Goal: Information Seeking & Learning: Check status

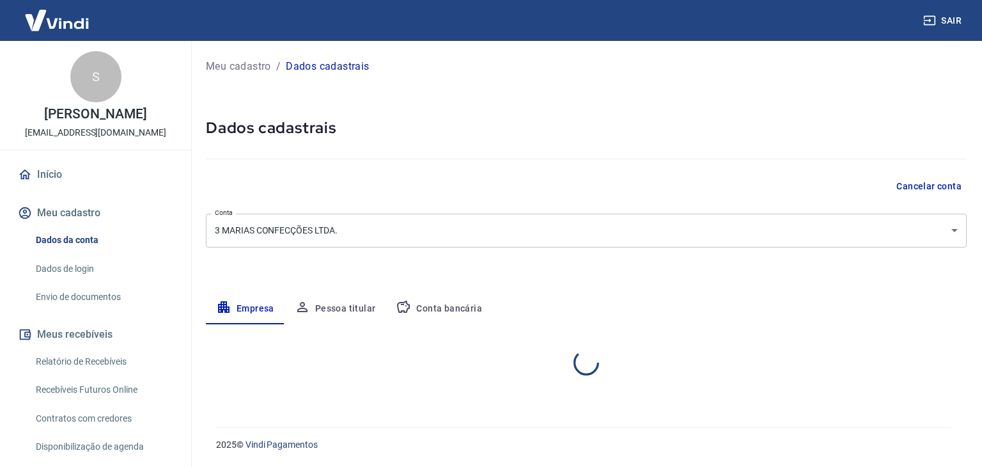
select select "SP"
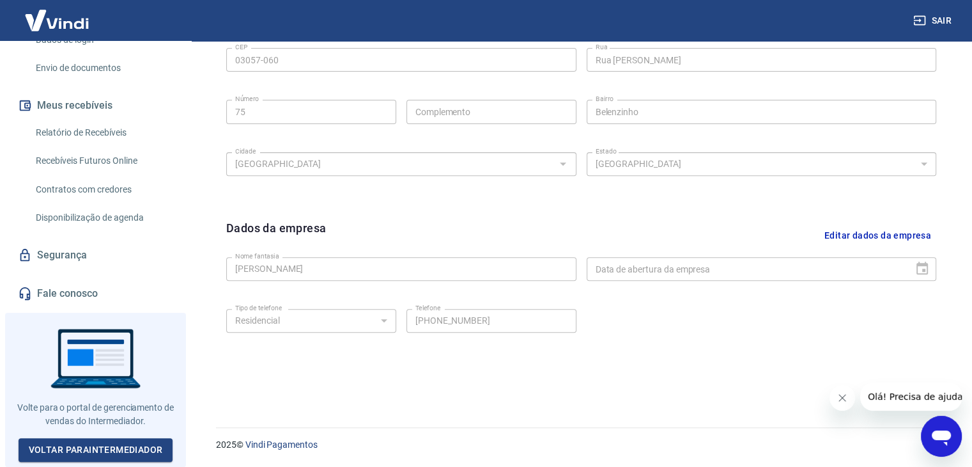
scroll to position [72, 0]
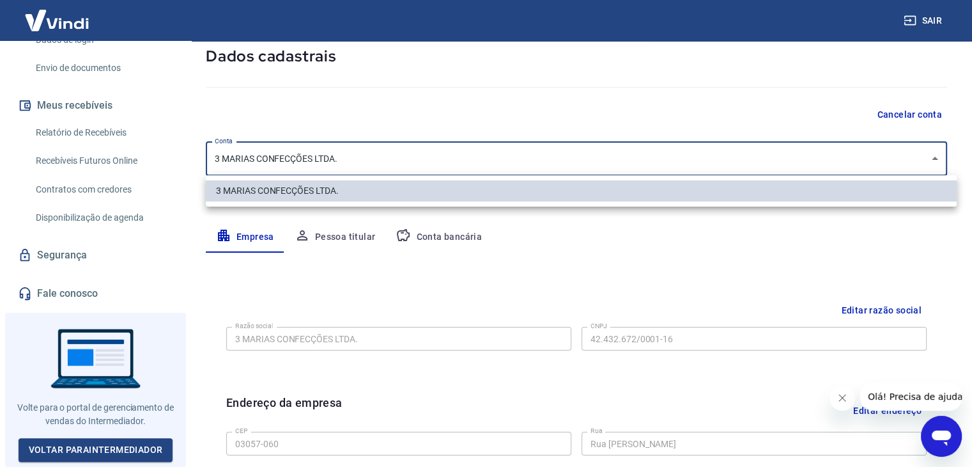
click at [357, 159] on body "Sair S Stephanie Maria Moura Silva marianinara@uol.com.br Início Meu cadastro D…" at bounding box center [486, 161] width 972 height 467
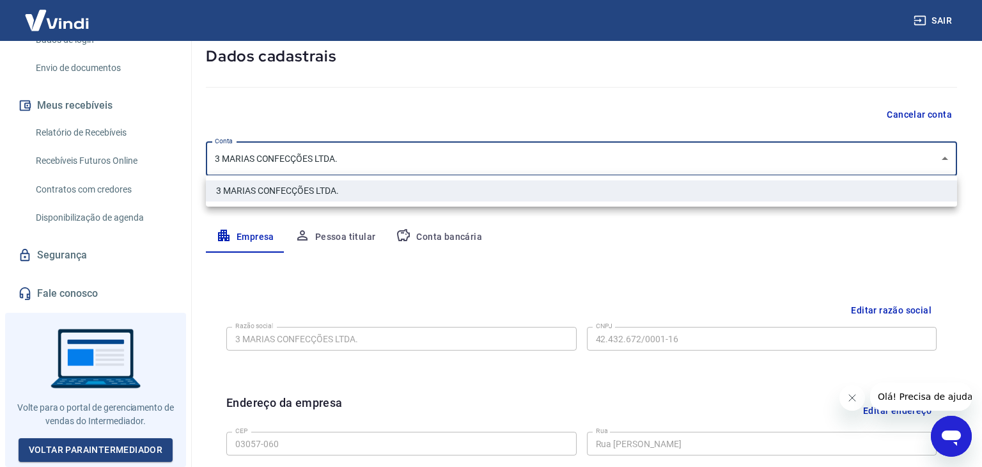
click at [357, 159] on div at bounding box center [491, 233] width 982 height 467
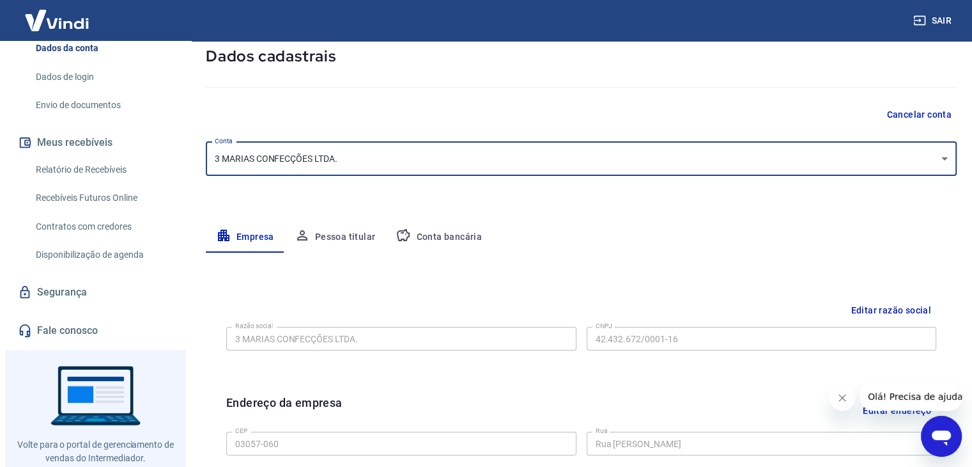
scroll to position [0, 0]
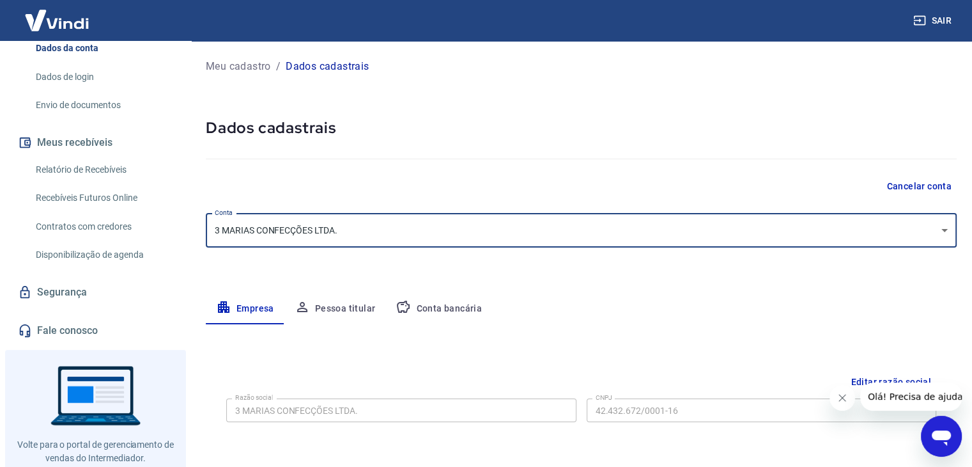
click at [366, 302] on button "Pessoa titular" at bounding box center [336, 308] width 102 height 31
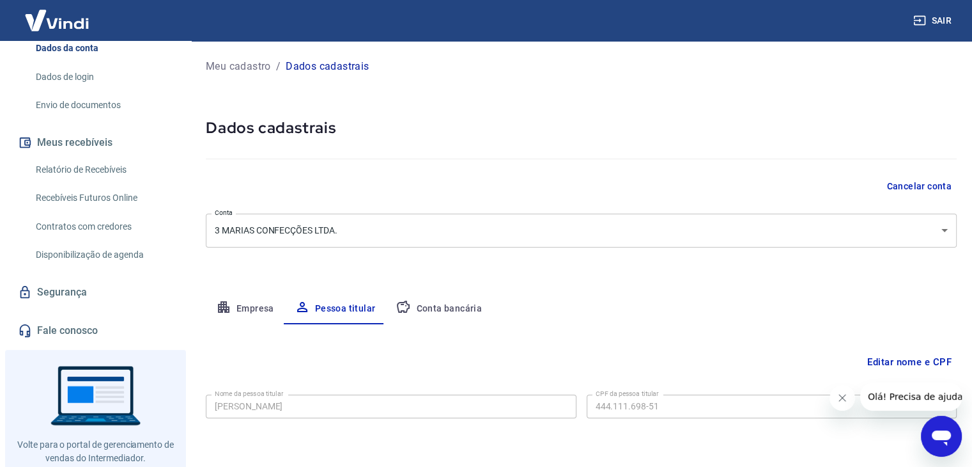
scroll to position [44, 0]
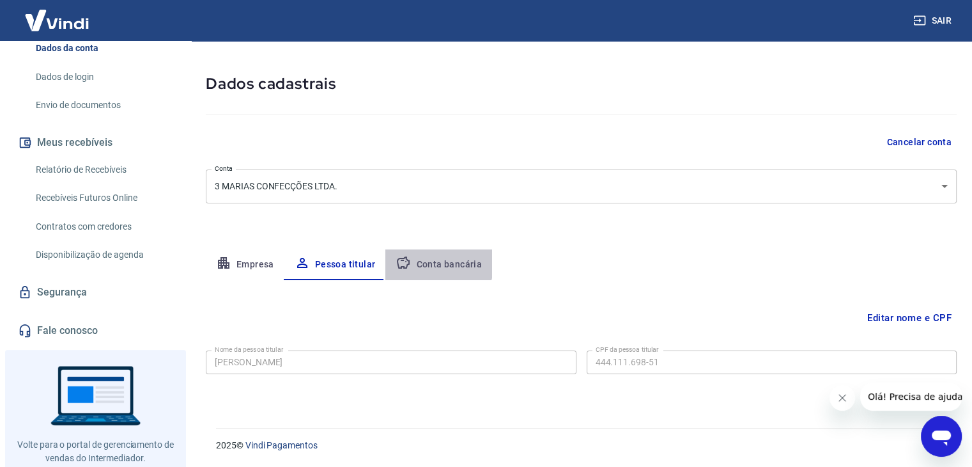
click at [432, 262] on button "Conta bancária" at bounding box center [439, 264] width 107 height 31
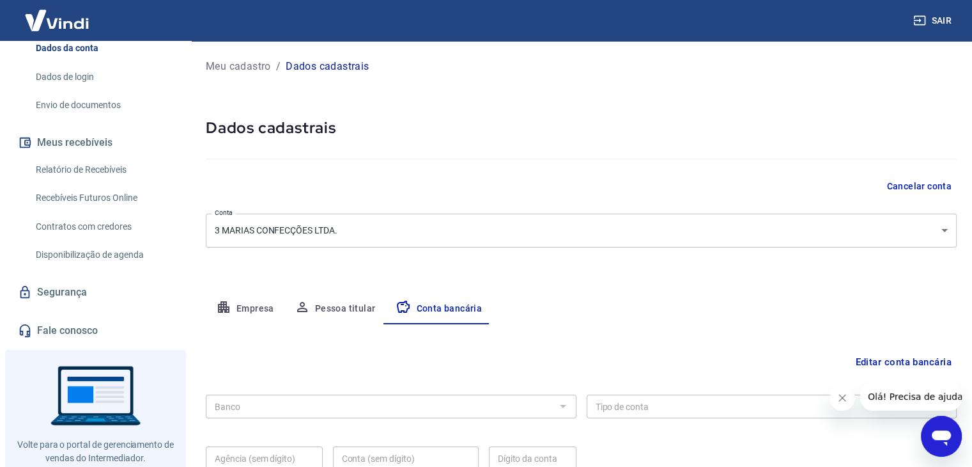
scroll to position [115, 0]
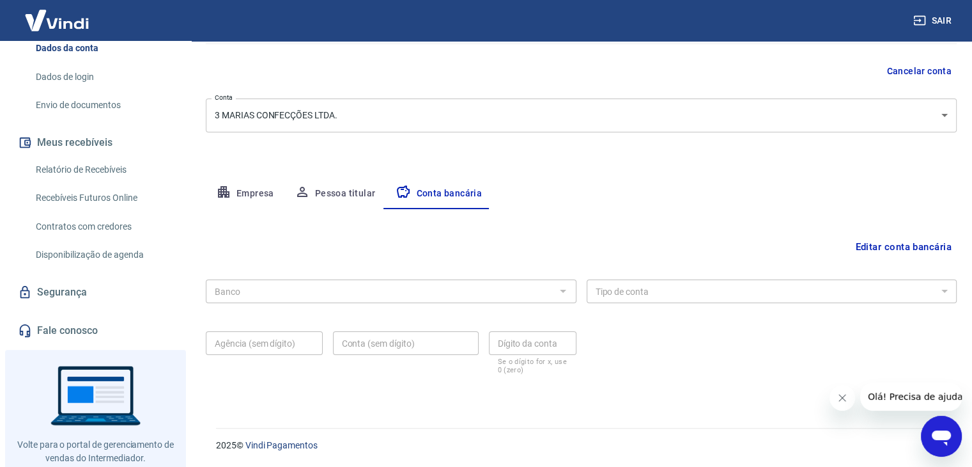
click at [68, 20] on img at bounding box center [56, 20] width 83 height 39
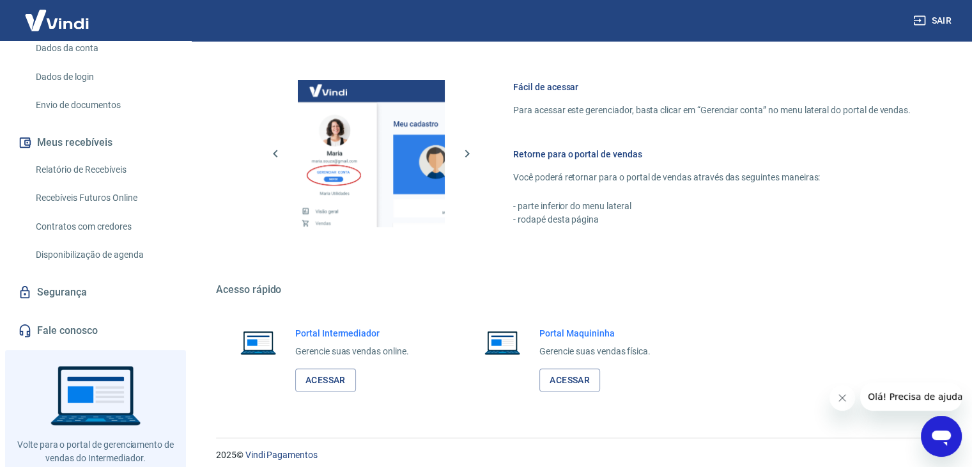
scroll to position [796, 0]
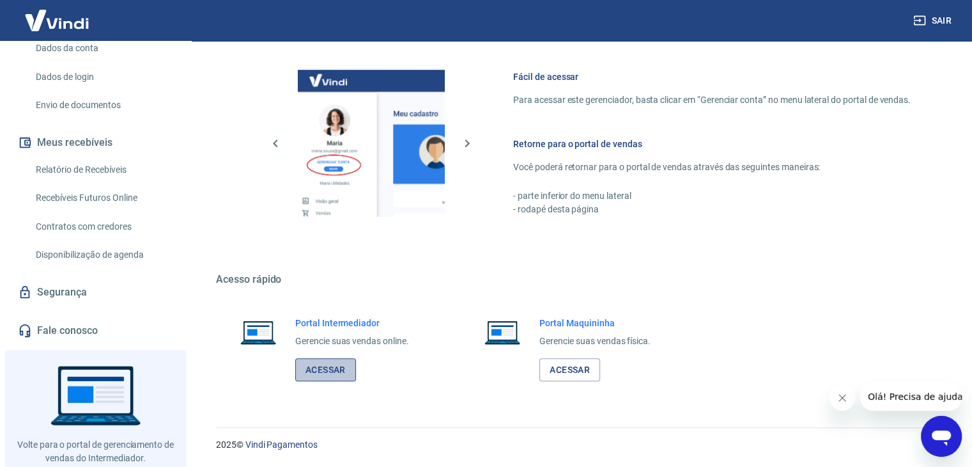
click at [346, 364] on link "Acessar" at bounding box center [325, 370] width 61 height 24
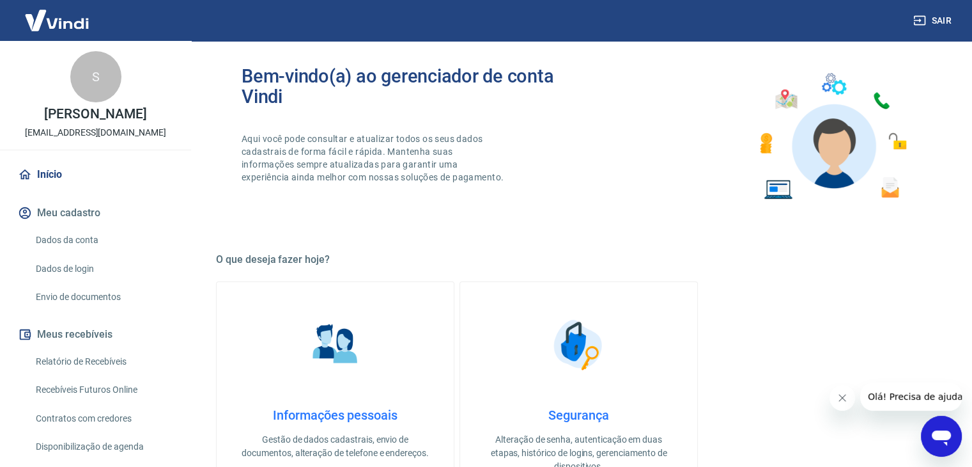
scroll to position [0, 0]
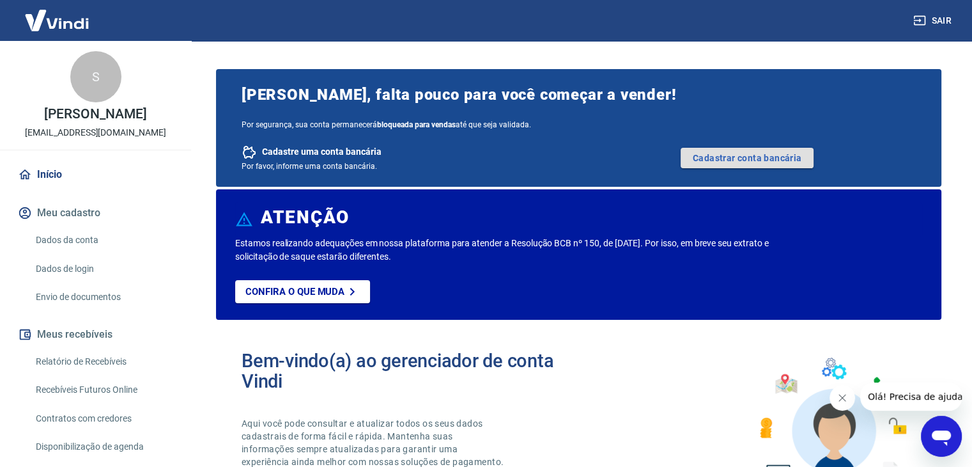
click at [715, 160] on link "Cadastrar conta bancária" at bounding box center [747, 158] width 133 height 20
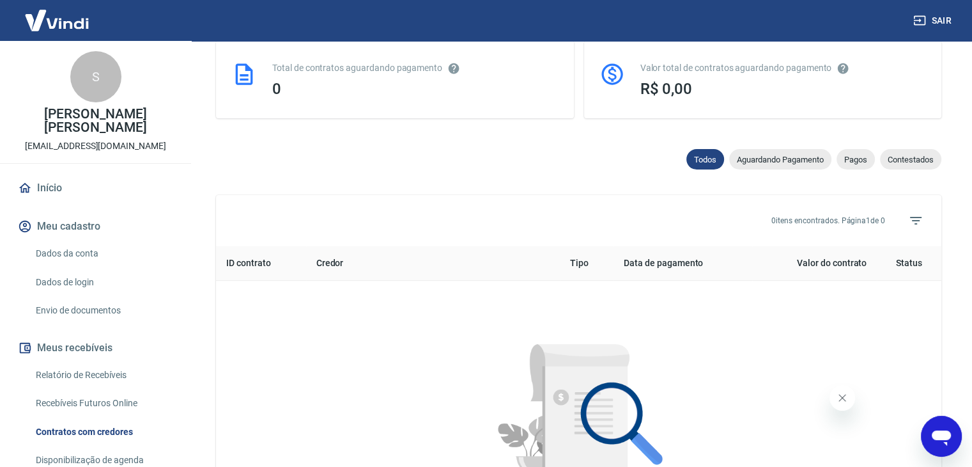
scroll to position [575, 0]
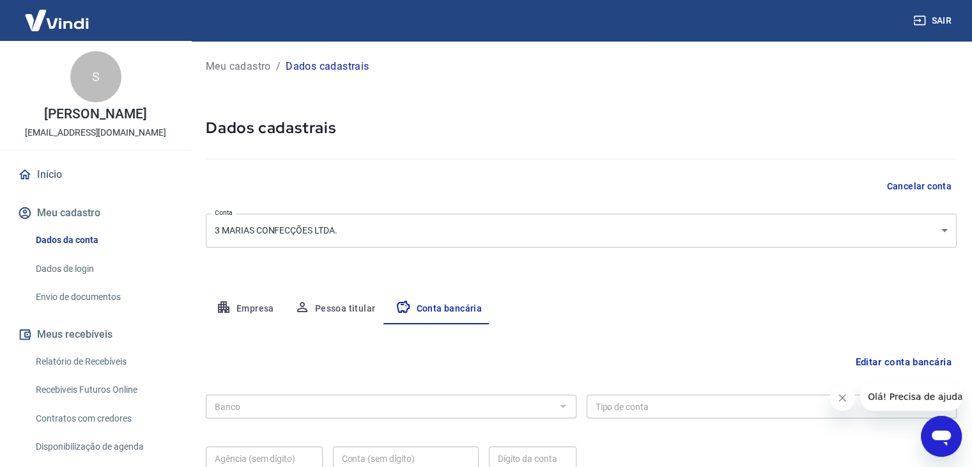
click at [45, 24] on img at bounding box center [56, 20] width 83 height 39
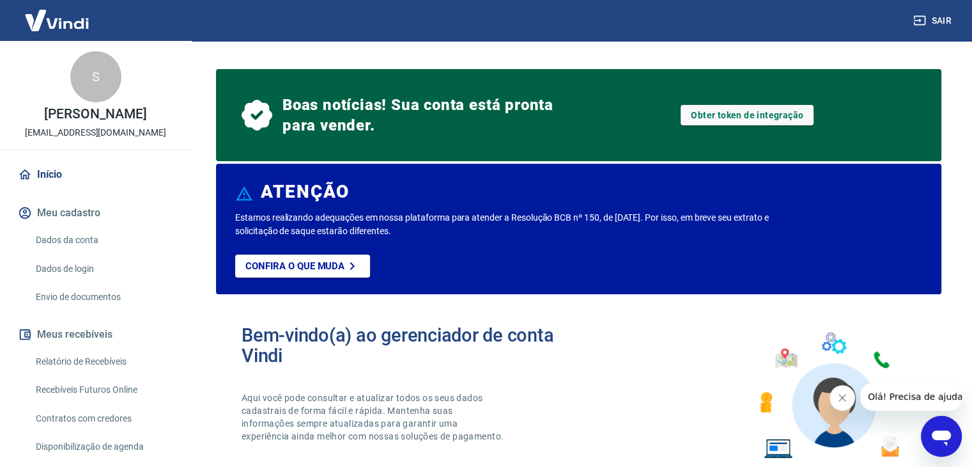
click at [45, 24] on img at bounding box center [56, 20] width 83 height 39
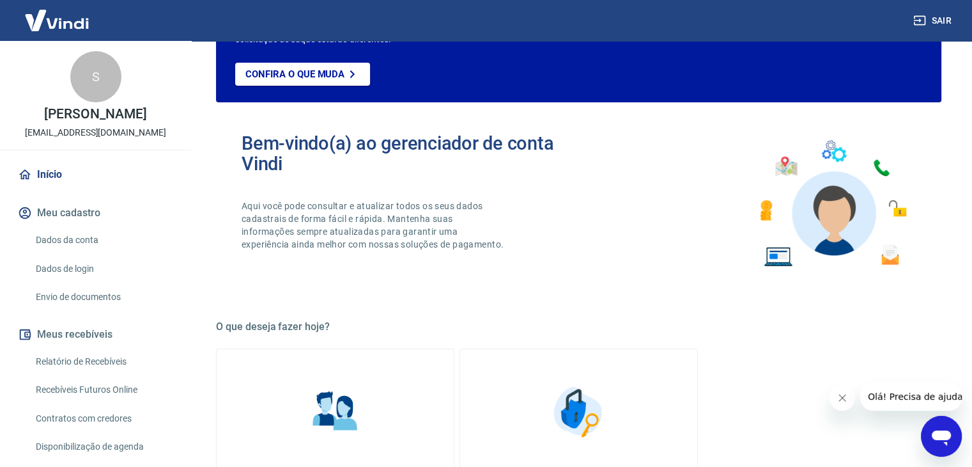
click at [950, 433] on icon "Abrir janela de mensagens" at bounding box center [941, 437] width 19 height 15
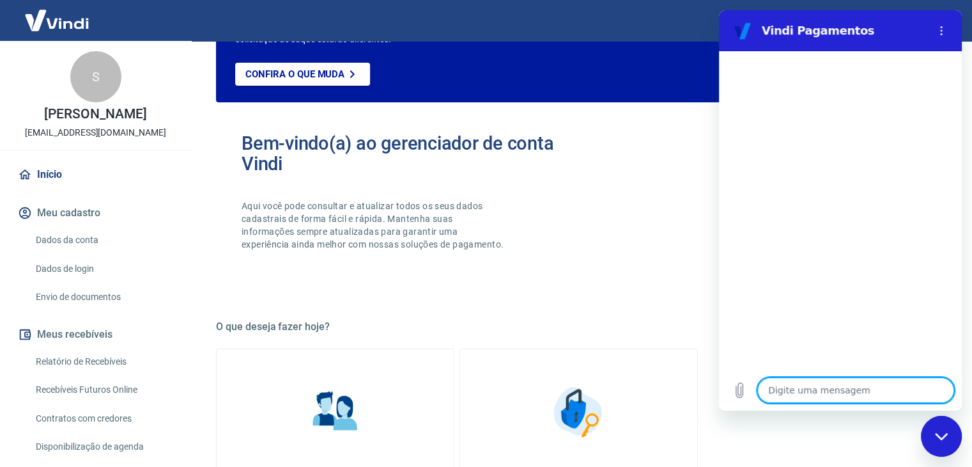
scroll to position [0, 0]
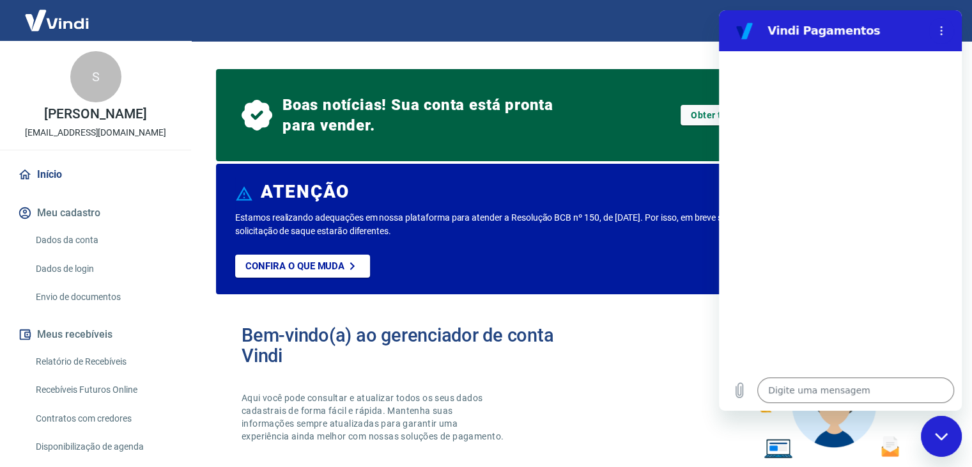
click at [943, 437] on icon "Fechar janela de mensagens" at bounding box center [941, 435] width 13 height 7
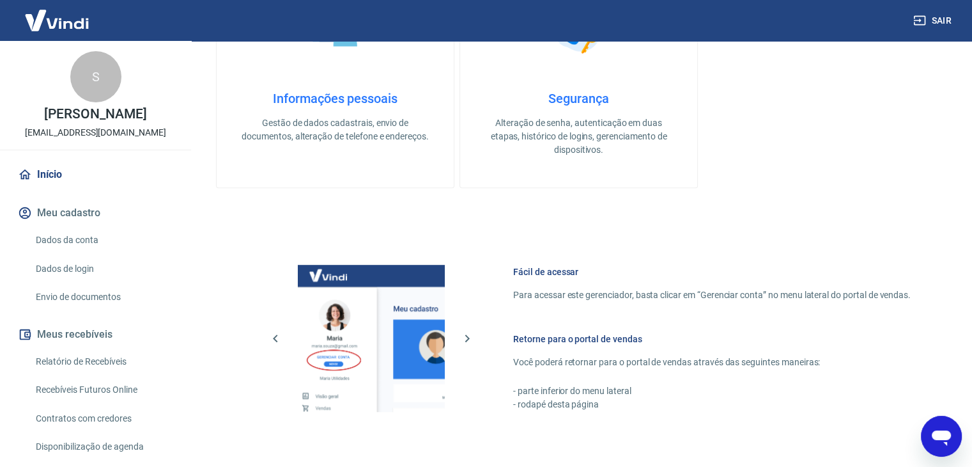
scroll to position [770, 0]
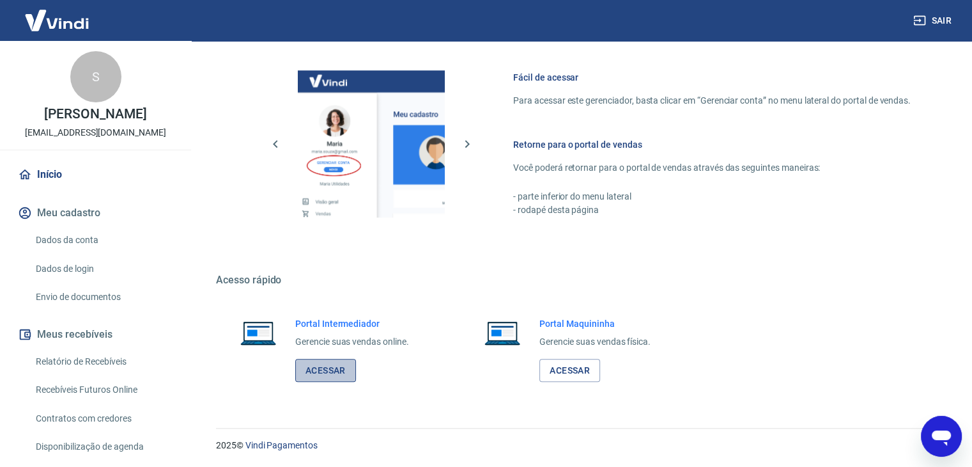
click at [332, 364] on link "Acessar" at bounding box center [325, 371] width 61 height 24
type textarea "x"
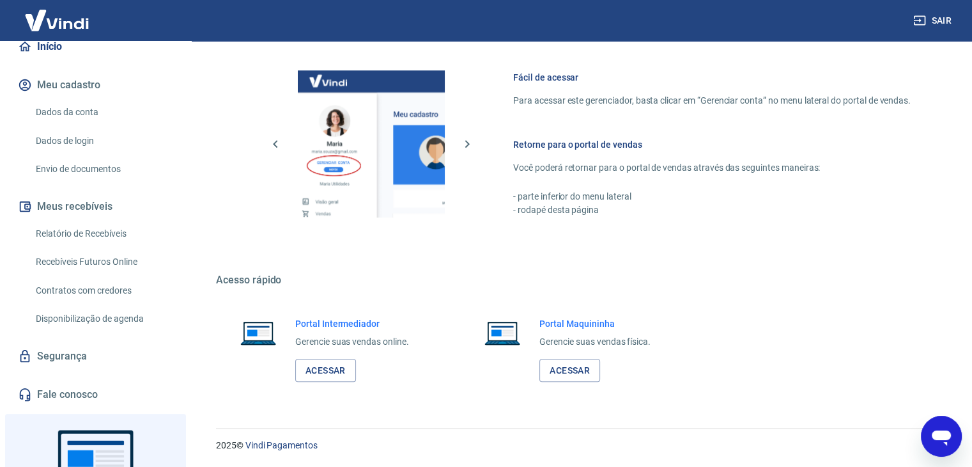
click at [107, 244] on link "Relatório de Recebíveis" at bounding box center [103, 234] width 145 height 26
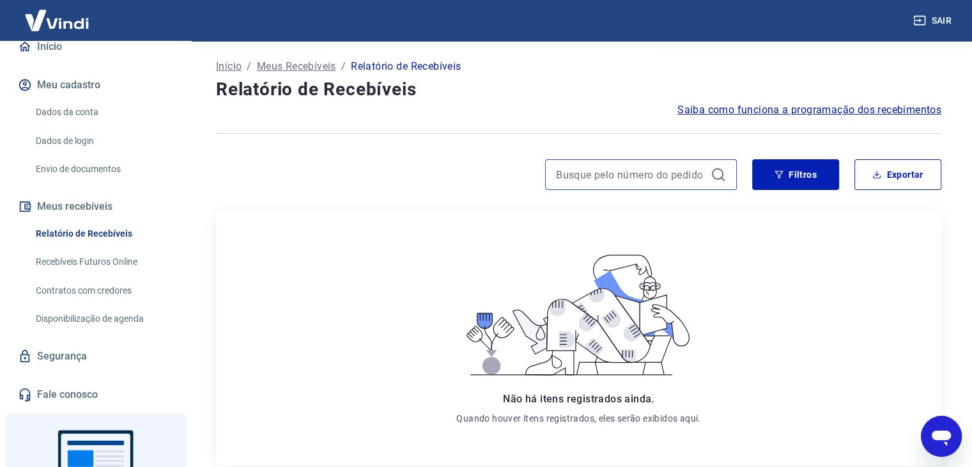
click at [657, 175] on input at bounding box center [631, 174] width 150 height 19
type input "5"
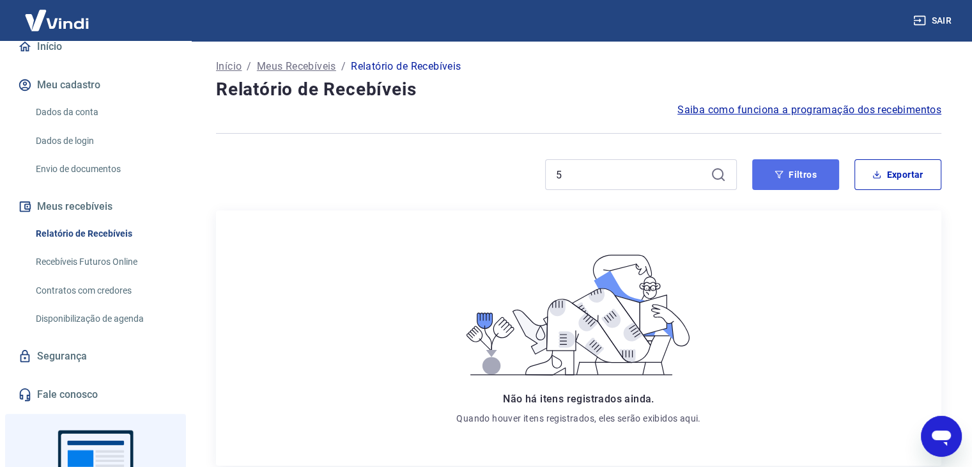
click at [776, 176] on icon "button" at bounding box center [779, 174] width 9 height 9
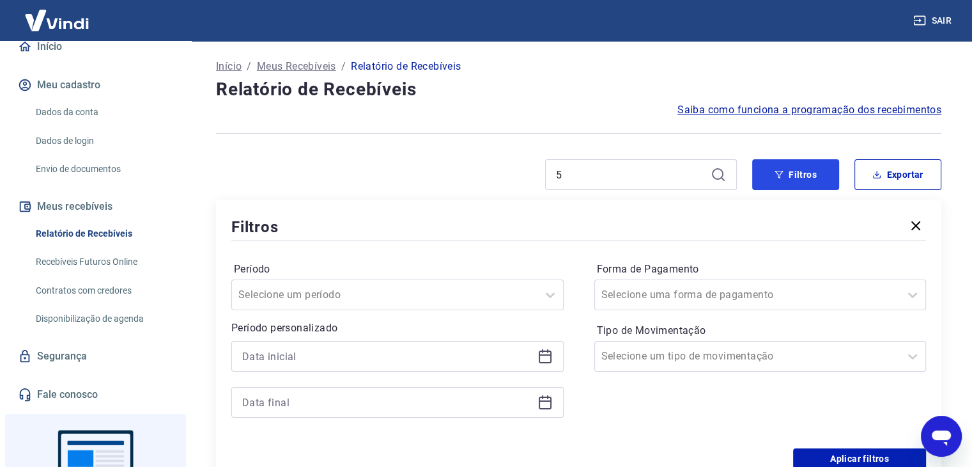
scroll to position [128, 0]
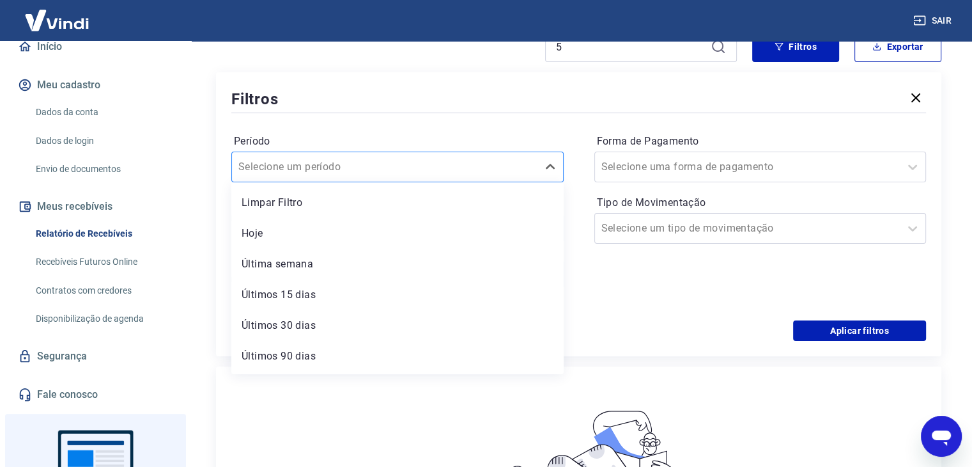
click at [412, 175] on div at bounding box center [384, 167] width 293 height 18
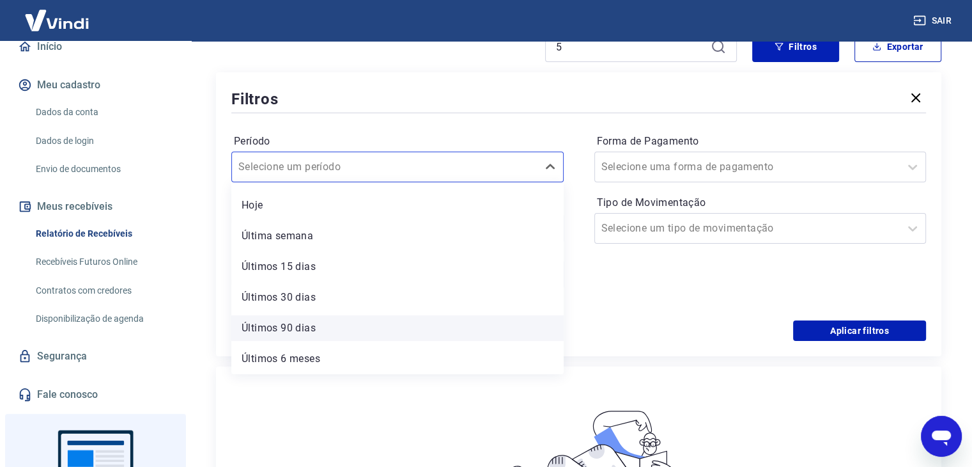
click at [340, 322] on div "Últimos 90 dias" at bounding box center [397, 328] width 332 height 26
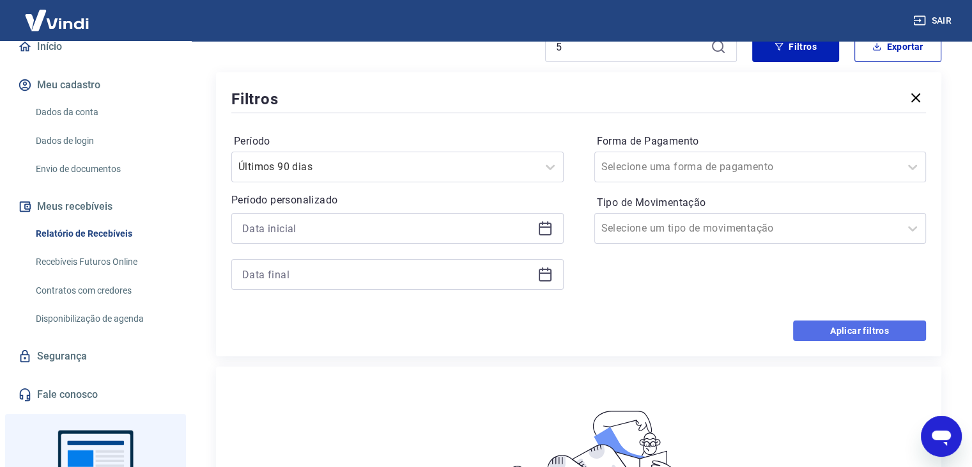
click at [855, 334] on button "Aplicar filtros" at bounding box center [859, 330] width 133 height 20
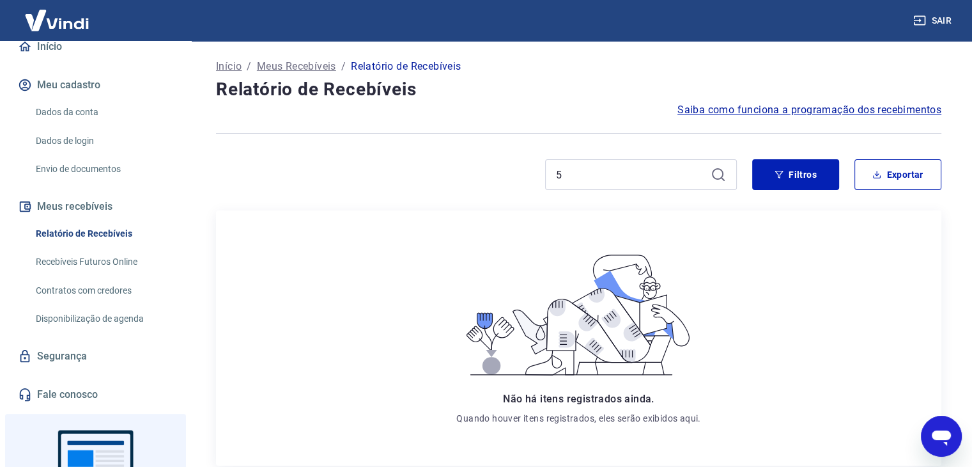
click at [620, 158] on div "Início / Meus Recebíveis / Relatório de Recebíveis Relatório de Recebíveis Saib…" at bounding box center [579, 310] width 756 height 538
click at [621, 178] on input "5" at bounding box center [631, 174] width 150 height 19
click at [98, 61] on link "Início" at bounding box center [95, 47] width 160 height 28
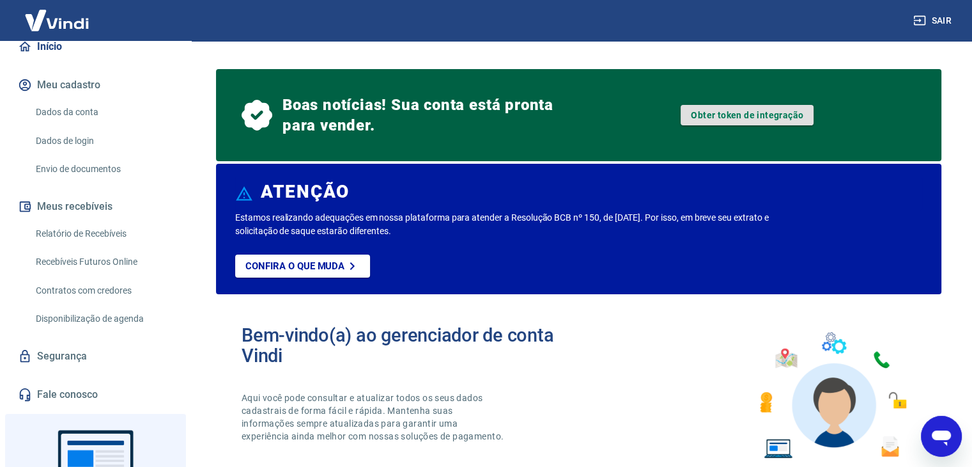
click at [782, 116] on link "Obter token de integração" at bounding box center [747, 115] width 133 height 20
type textarea "x"
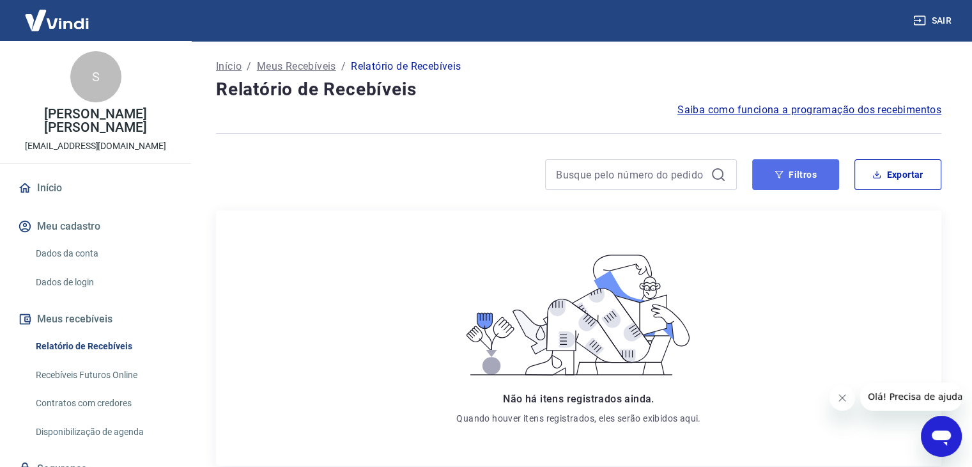
click at [815, 162] on button "Filtros" at bounding box center [796, 174] width 87 height 31
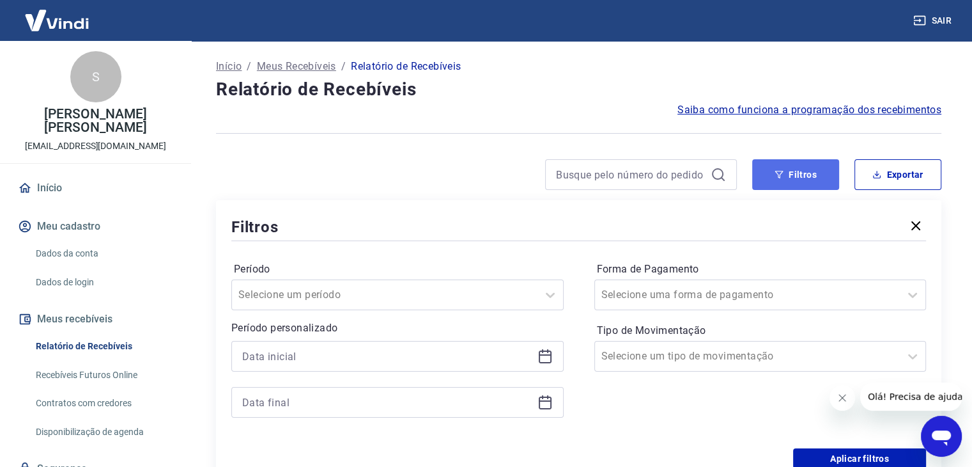
click at [815, 162] on button "Filtros" at bounding box center [796, 174] width 87 height 31
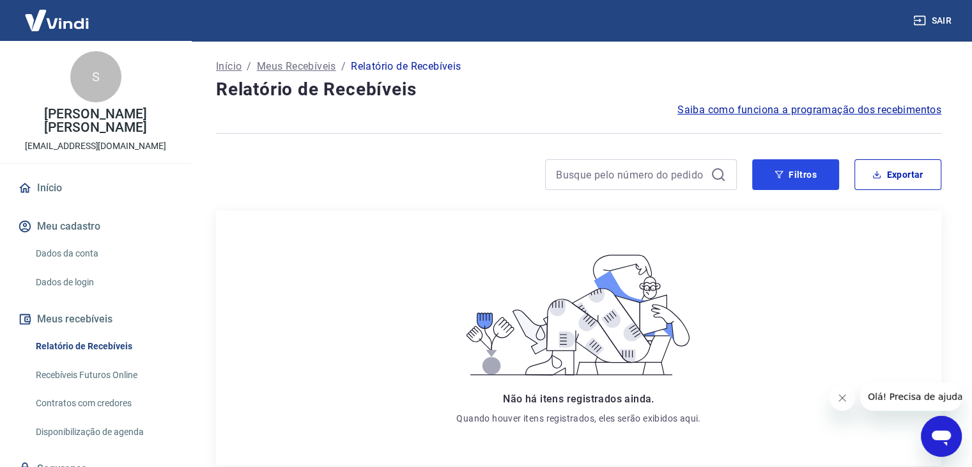
scroll to position [168, 0]
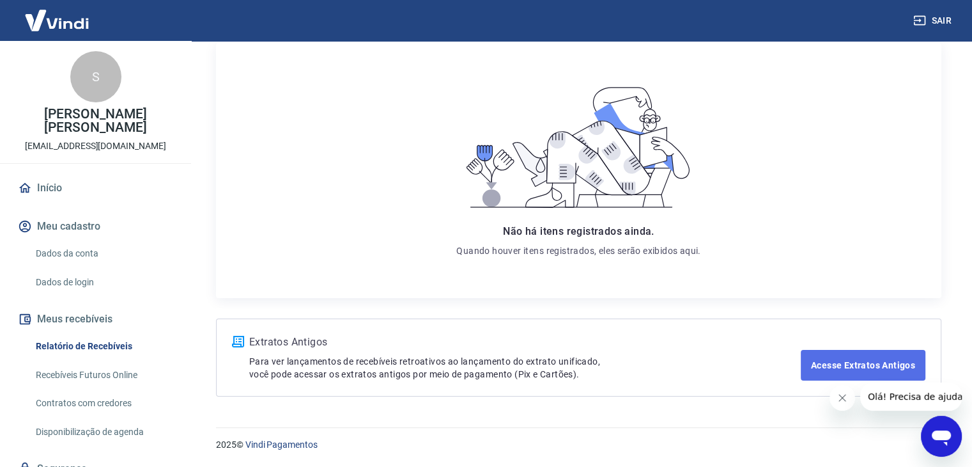
click at [835, 366] on link "Acesse Extratos Antigos" at bounding box center [863, 365] width 125 height 31
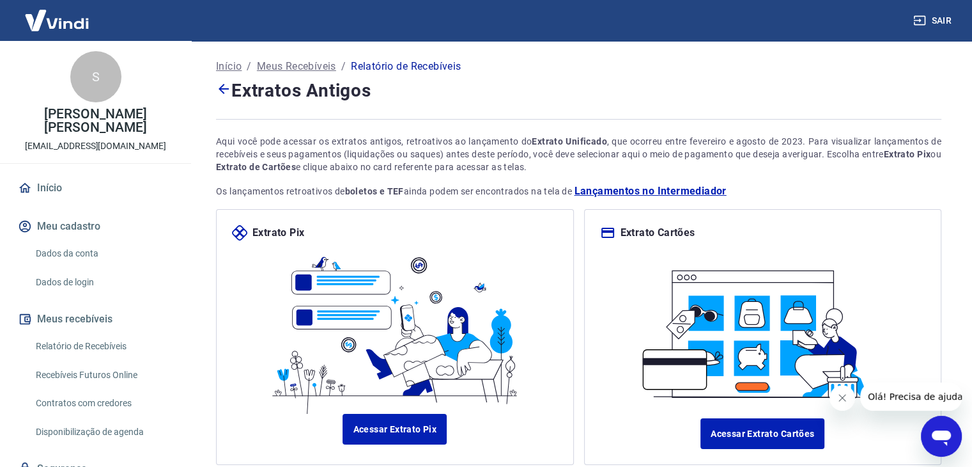
scroll to position [64, 0]
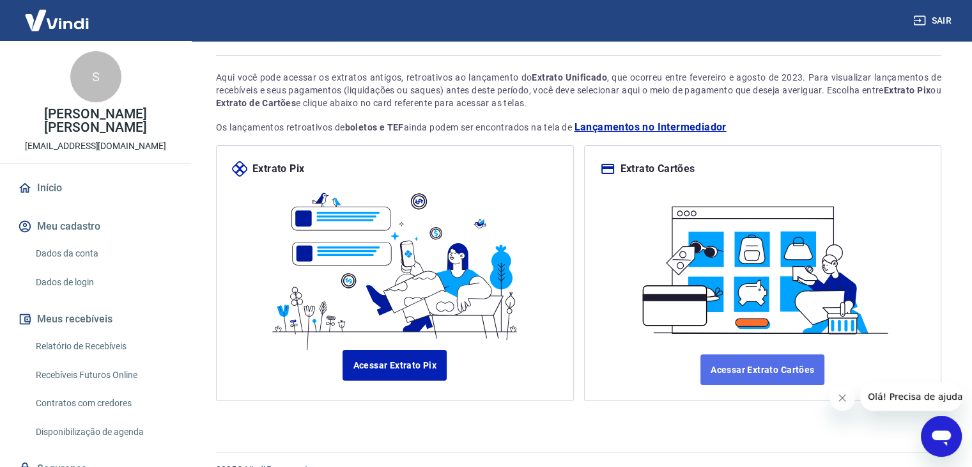
click at [759, 379] on link "Acessar Extrato Cartões" at bounding box center [763, 369] width 124 height 31
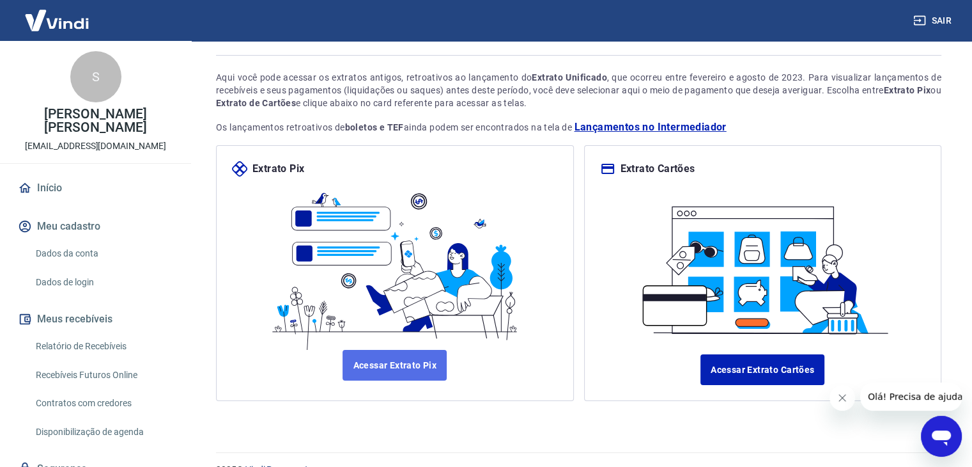
click at [430, 366] on link "Acessar Extrato Pix" at bounding box center [395, 365] width 104 height 31
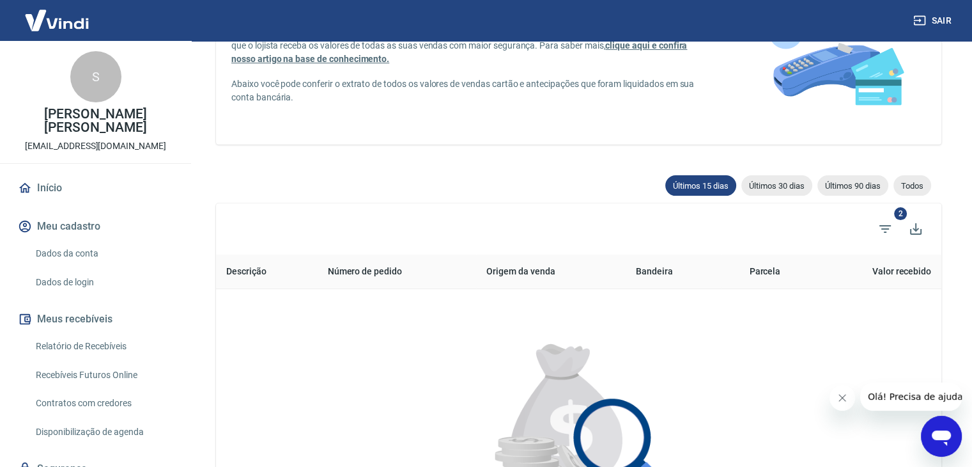
scroll to position [192, 0]
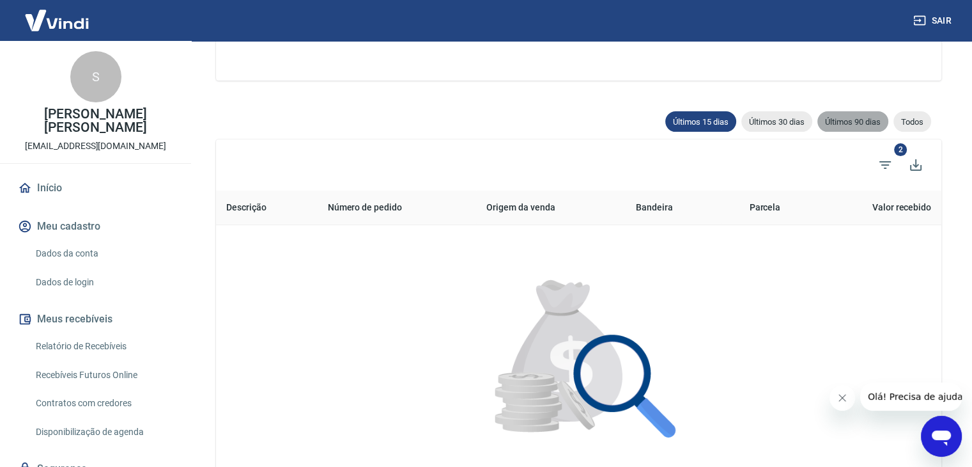
click at [838, 121] on span "Últimos 90 dias" at bounding box center [853, 122] width 71 height 10
type input "24/05/2025"
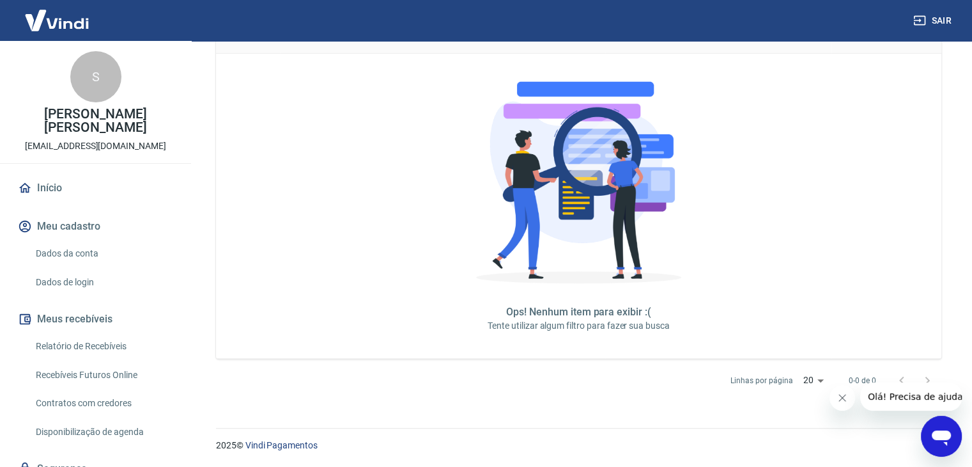
scroll to position [73, 0]
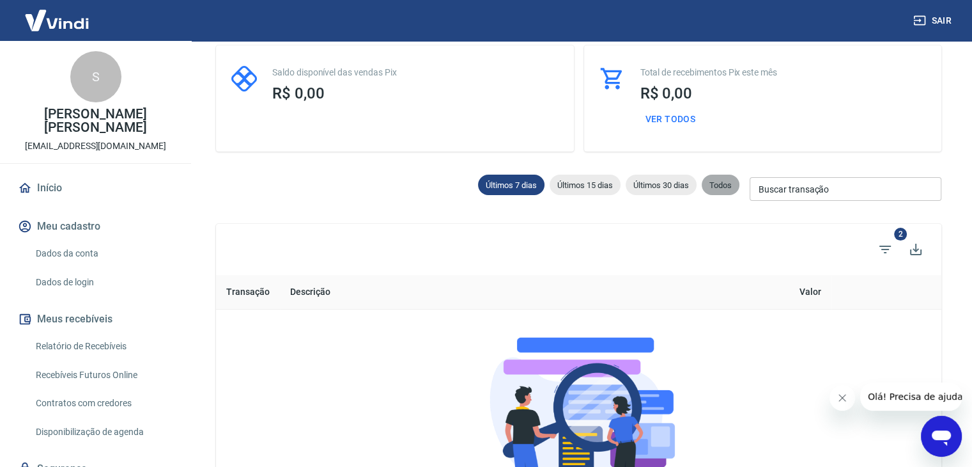
click at [709, 188] on span "Todos" at bounding box center [721, 185] width 38 height 10
